Goal: Book appointment/travel/reservation

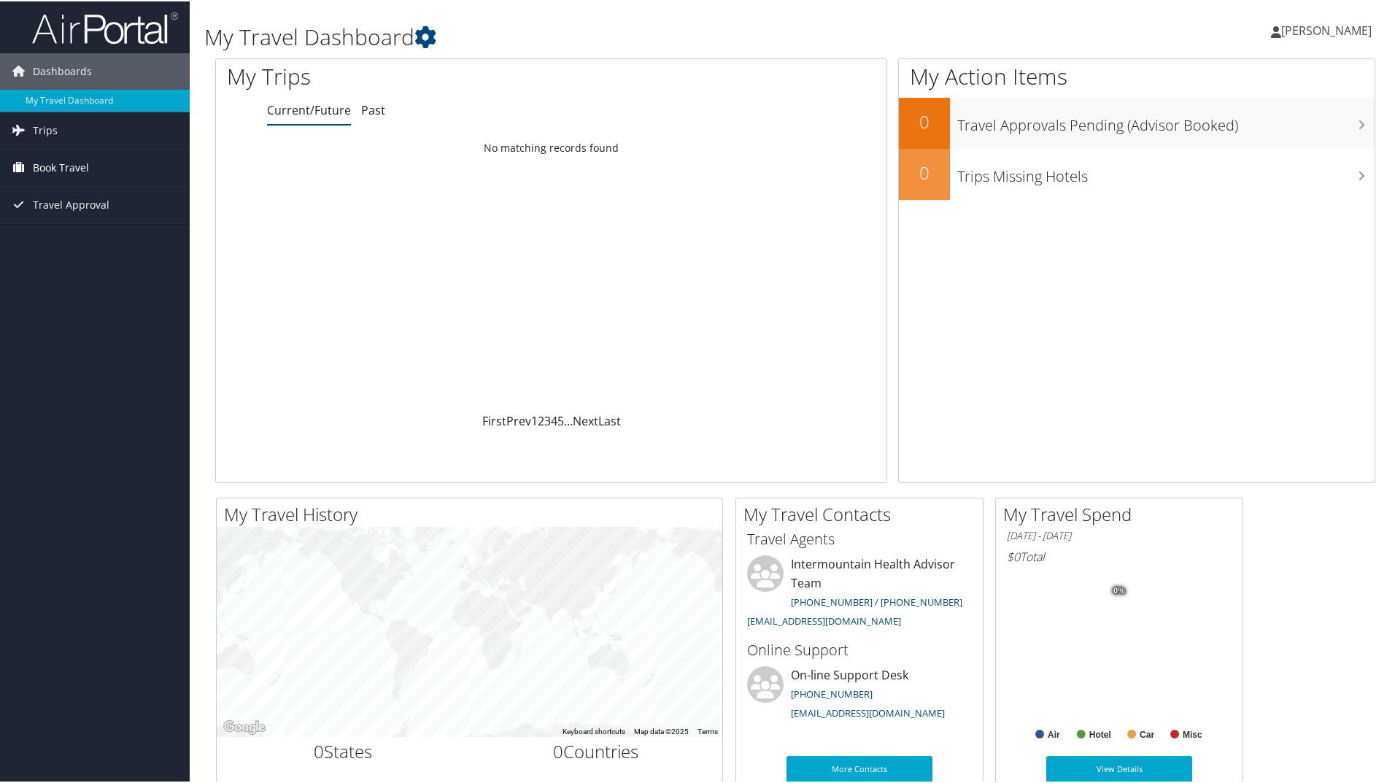
click at [80, 169] on span "Book Travel" at bounding box center [61, 166] width 56 height 36
click at [88, 232] on link "Book/Manage Online Trips" at bounding box center [95, 239] width 190 height 22
